Goal: Navigation & Orientation: Understand site structure

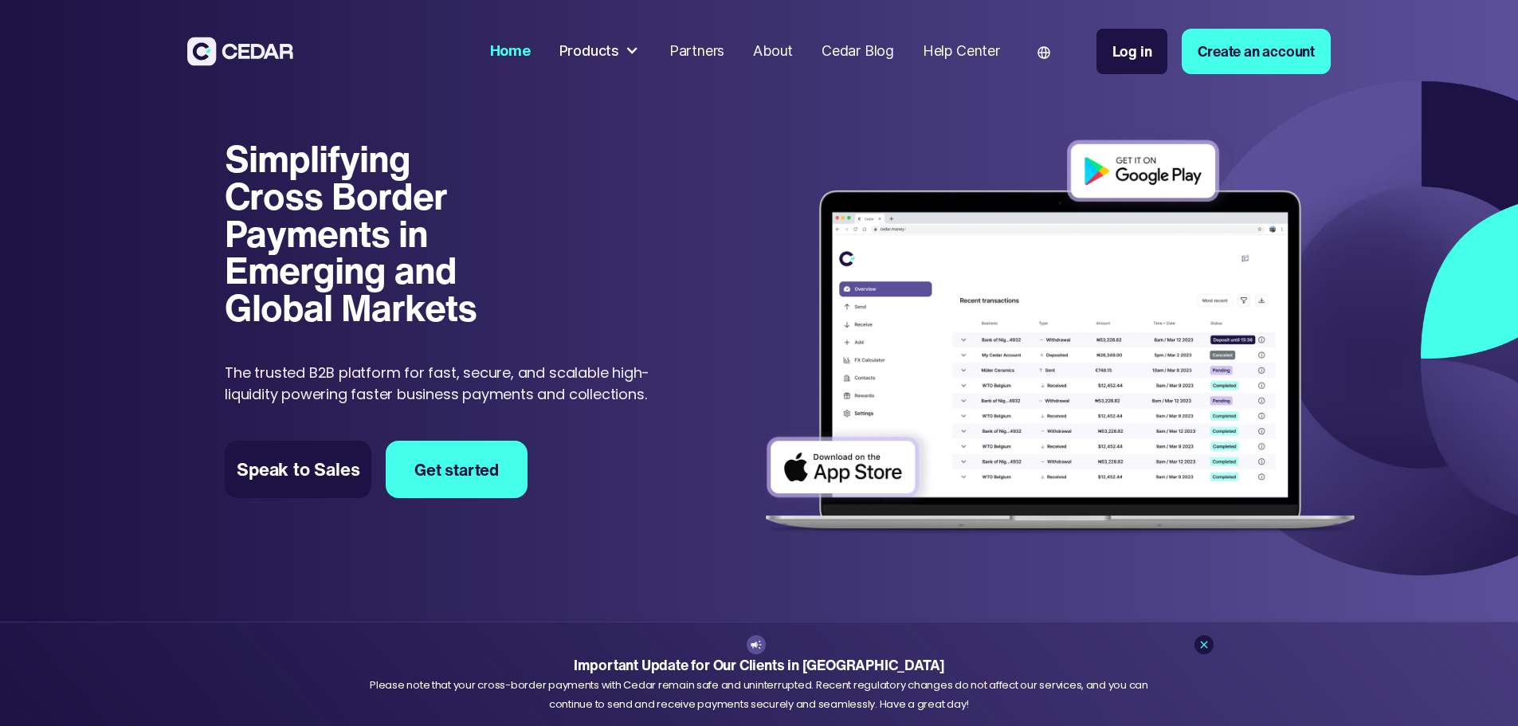
click at [619, 49] on div "Products" at bounding box center [590, 52] width 60 height 22
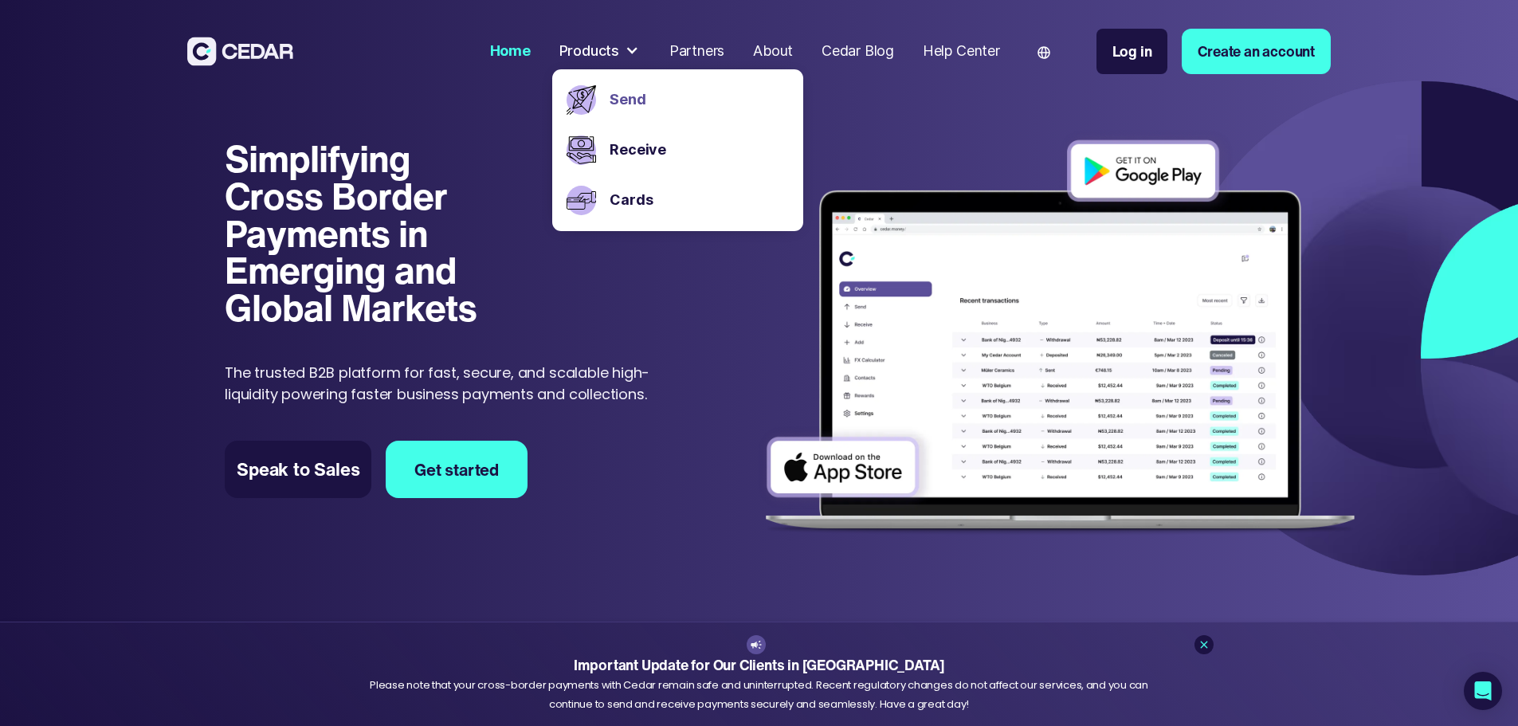
click at [685, 100] on link "Send" at bounding box center [699, 100] width 179 height 22
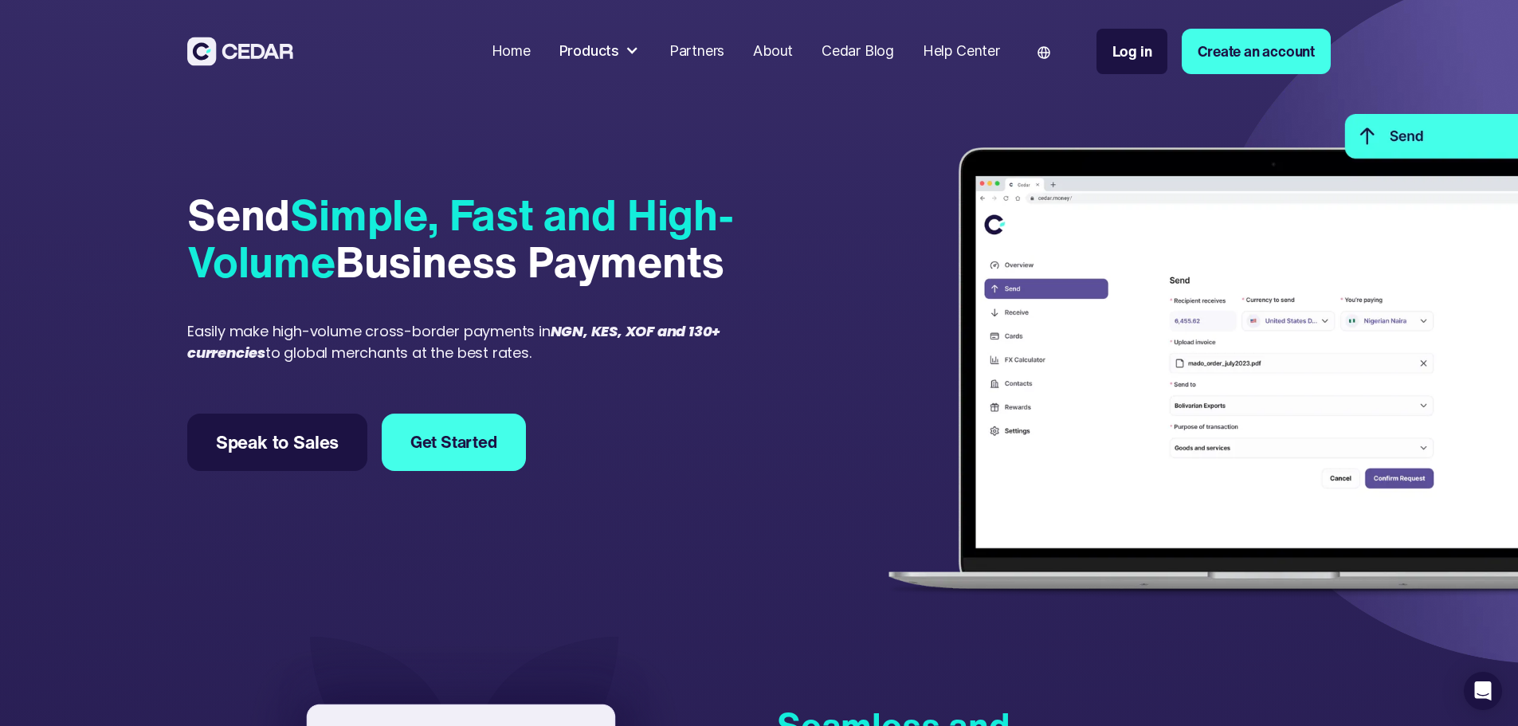
click at [725, 43] on div "Partners" at bounding box center [697, 52] width 55 height 22
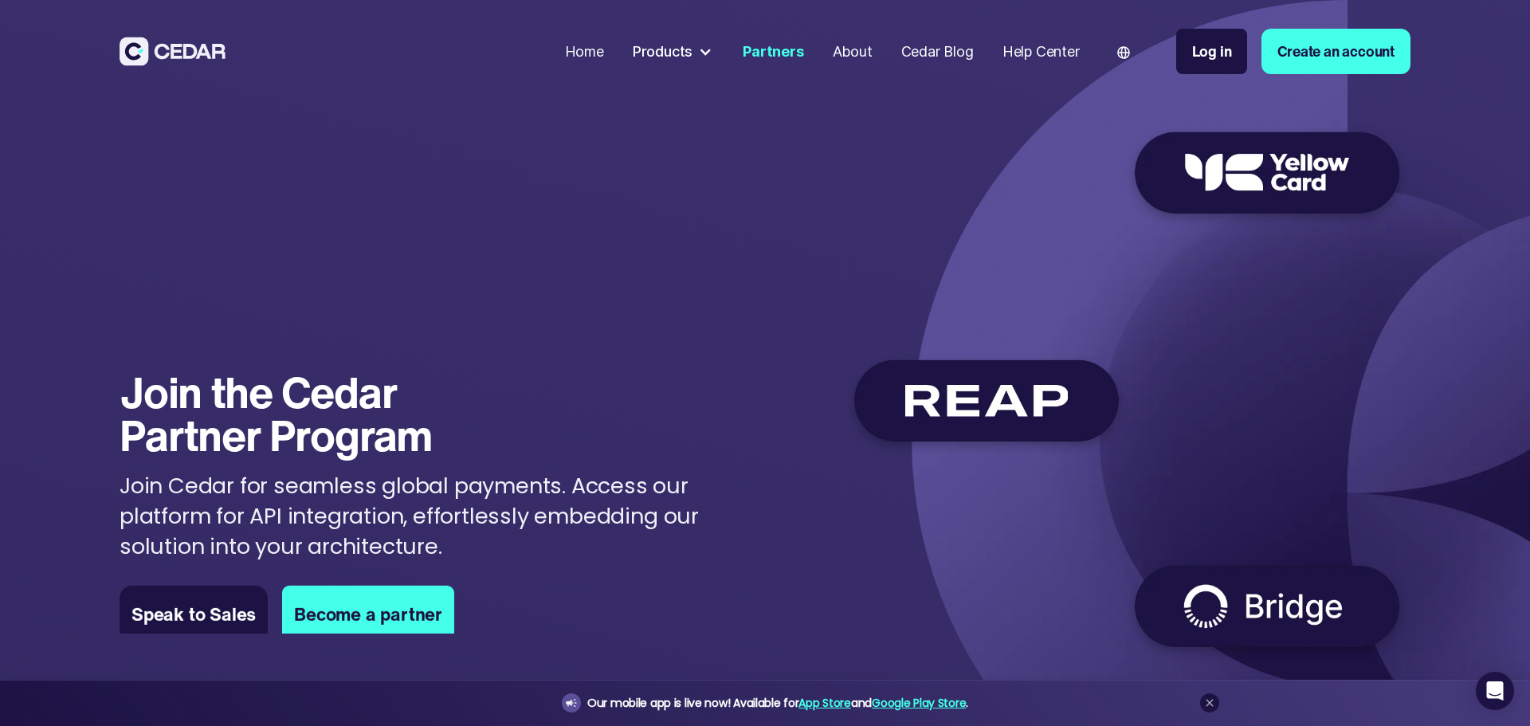
click at [833, 56] on div "About" at bounding box center [853, 52] width 40 height 22
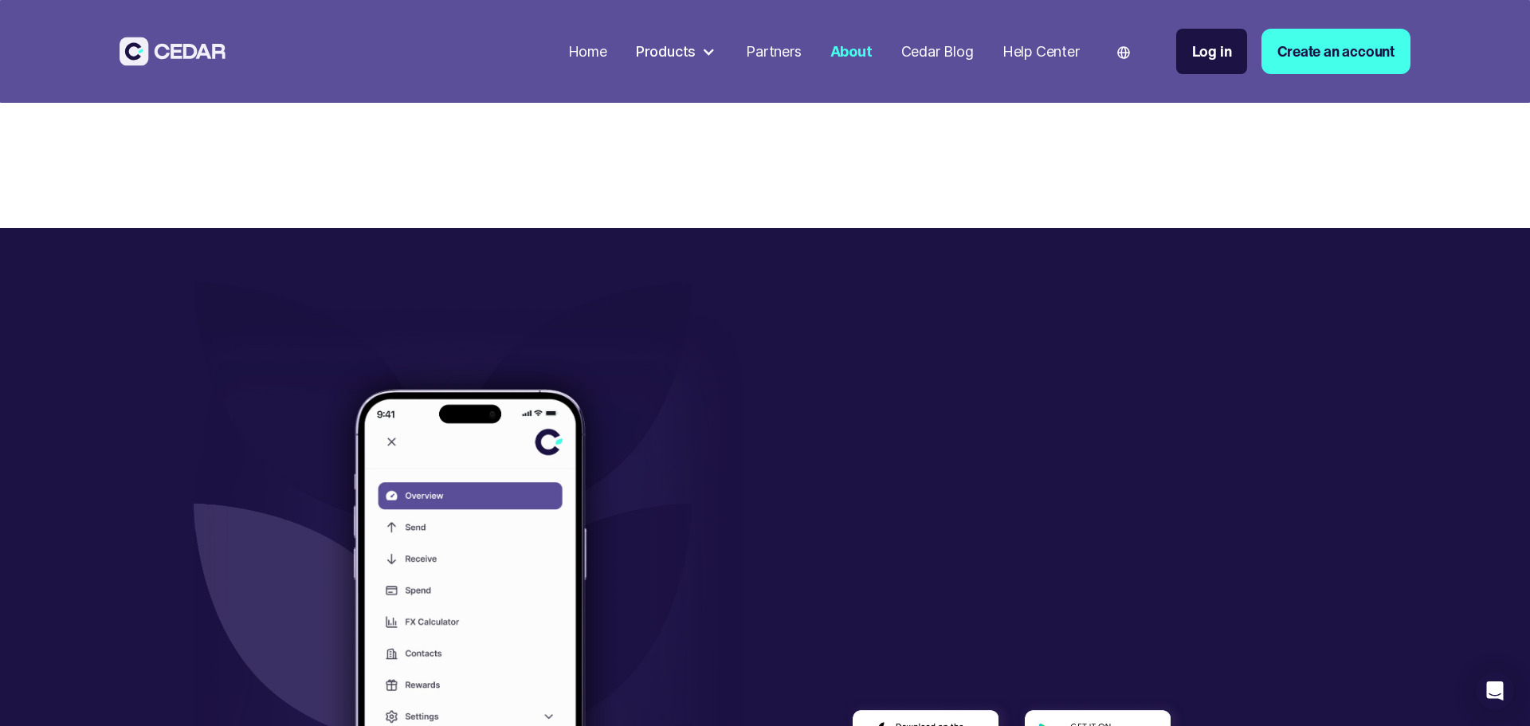
scroll to position [4543, 0]
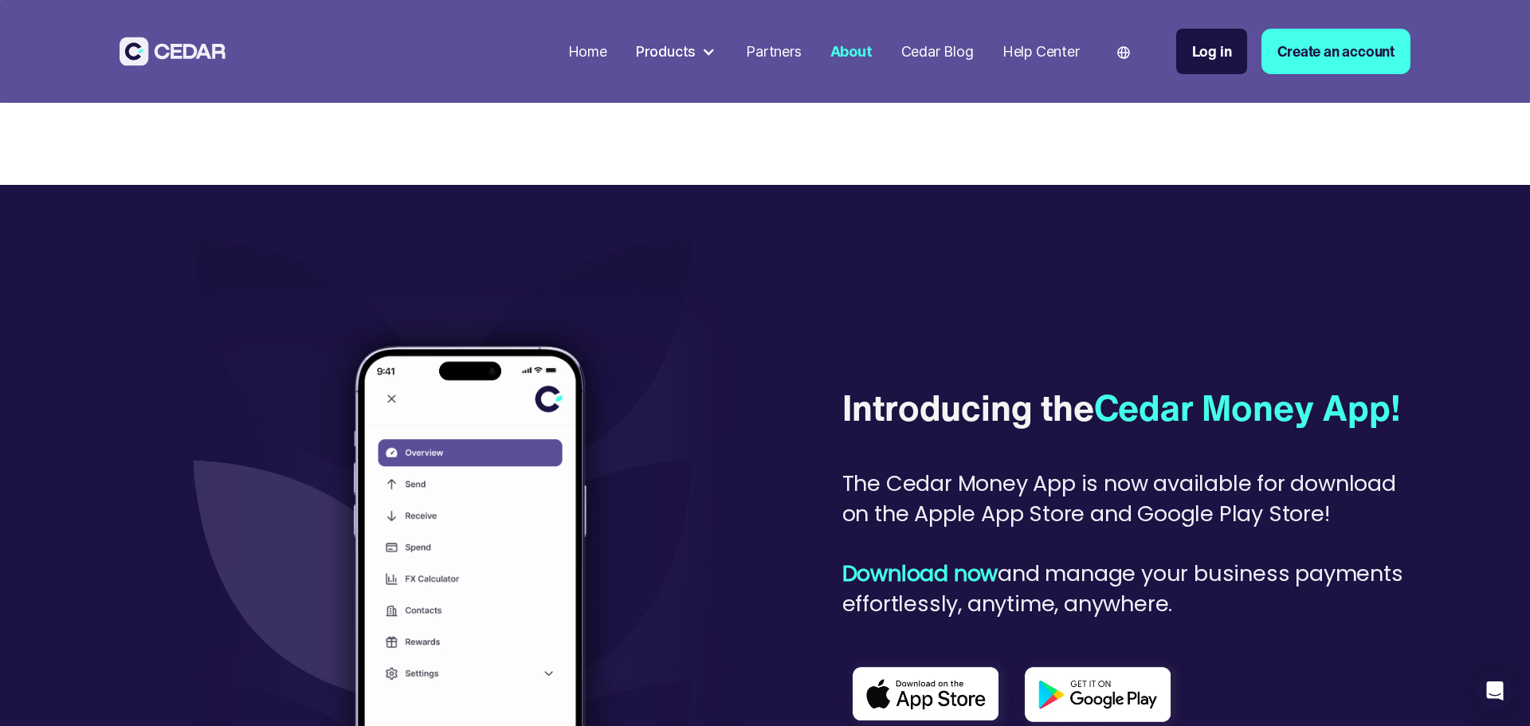
click at [587, 53] on div "Home" at bounding box center [587, 52] width 39 height 22
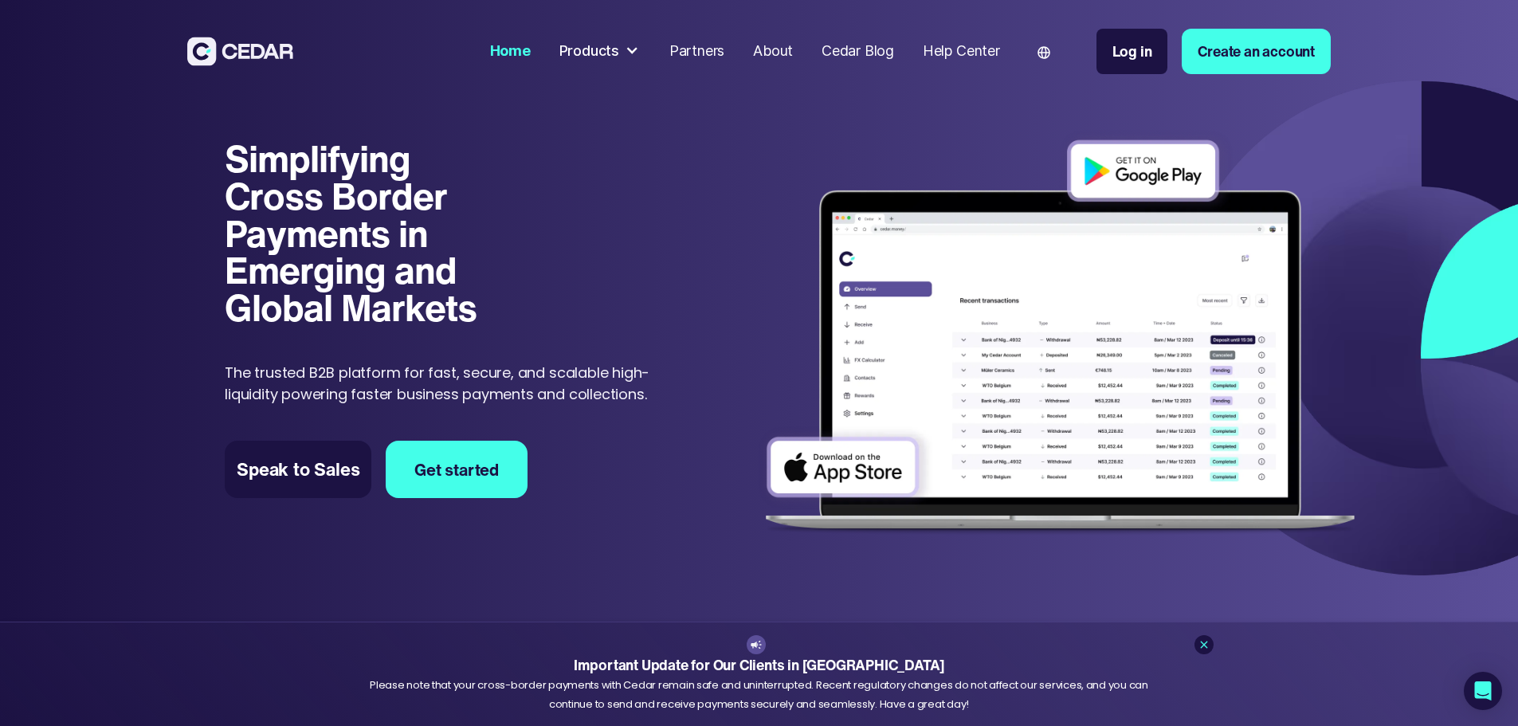
click at [619, 50] on div "Products" at bounding box center [590, 52] width 60 height 22
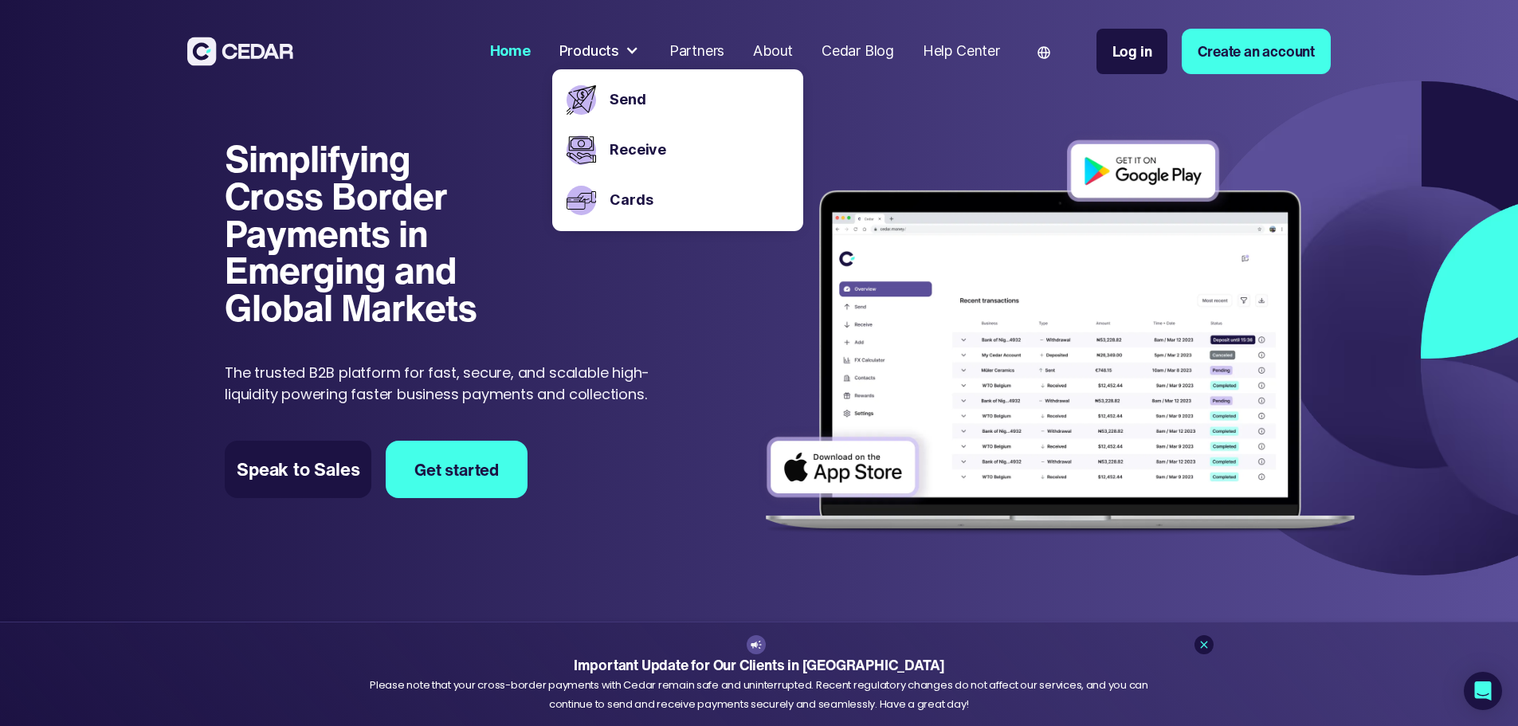
click at [725, 55] on div "Partners" at bounding box center [697, 52] width 55 height 22
